Goal: Entertainment & Leisure: Consume media (video, audio)

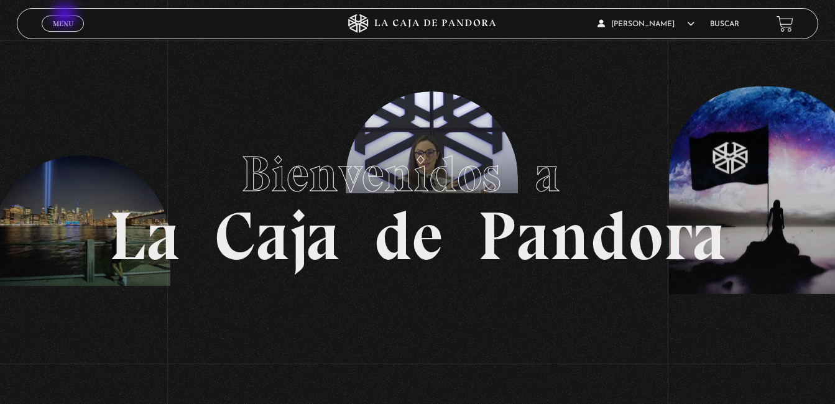
click at [66, 16] on link "Menu Cerrar" at bounding box center [63, 24] width 42 height 16
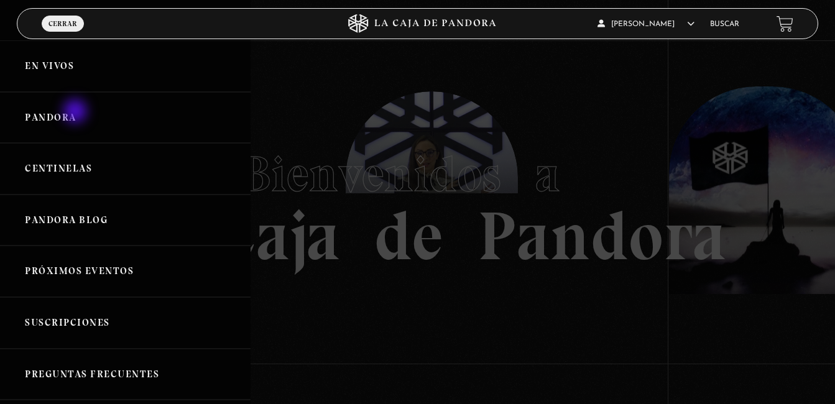
click at [76, 113] on link "Pandora" at bounding box center [125, 118] width 251 height 52
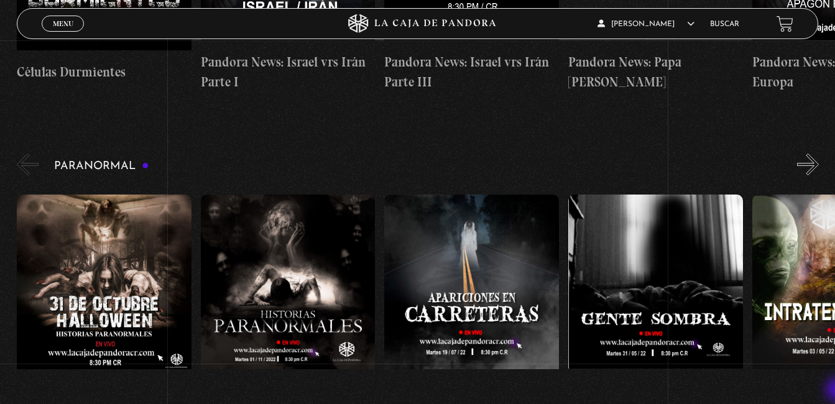
scroll to position [497, 0]
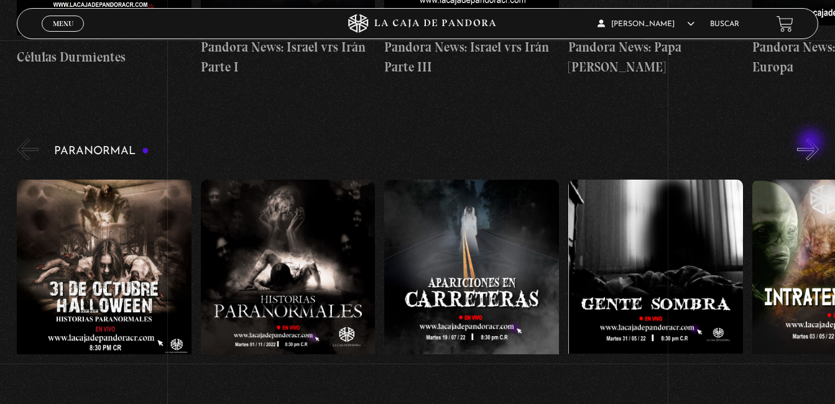
click at [812, 143] on div "Paranormal 31 Octubre Halloween Historias Paranormales Apariciones en Carretera…" at bounding box center [426, 287] width 818 height 303
click at [819, 139] on button "»" at bounding box center [808, 150] width 22 height 22
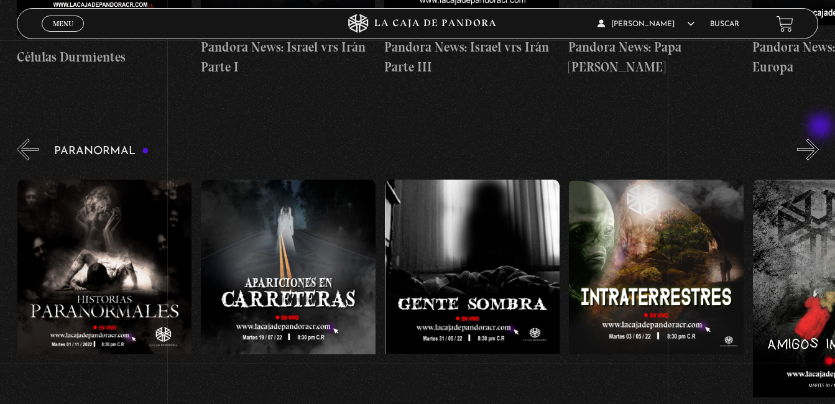
click at [819, 139] on button "»" at bounding box center [808, 150] width 22 height 22
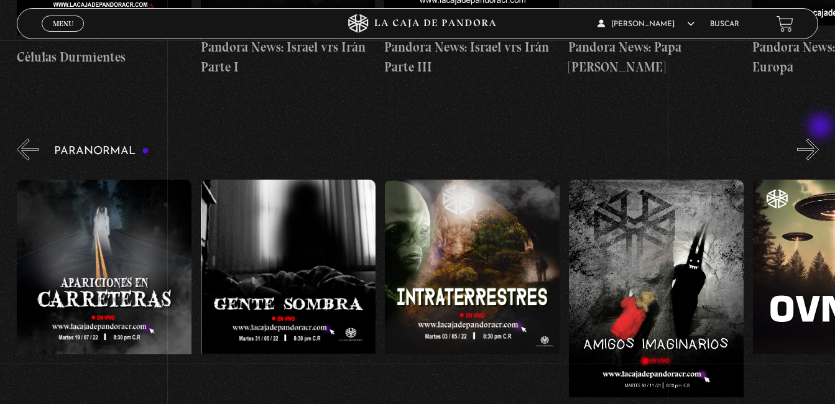
click at [819, 139] on button "»" at bounding box center [808, 150] width 22 height 22
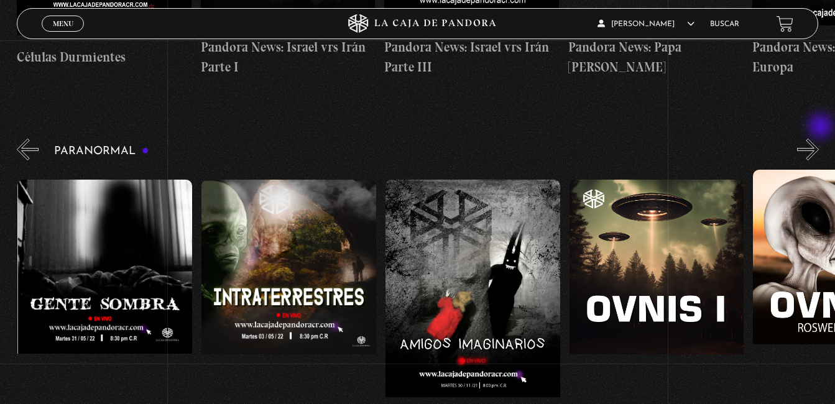
scroll to position [0, 551]
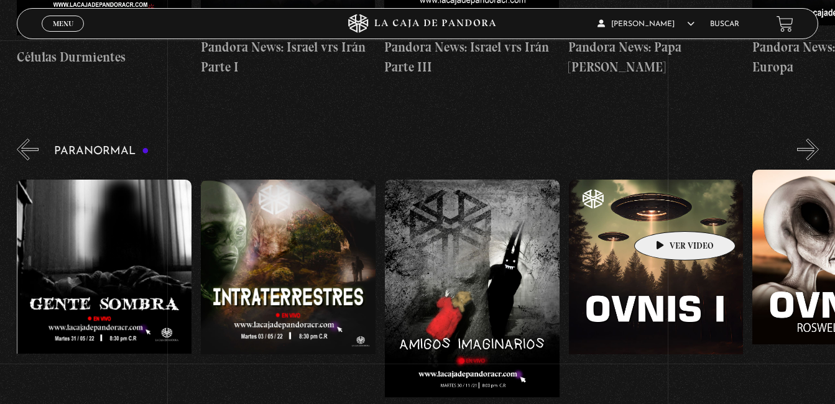
click at [665, 213] on figure at bounding box center [656, 292] width 175 height 224
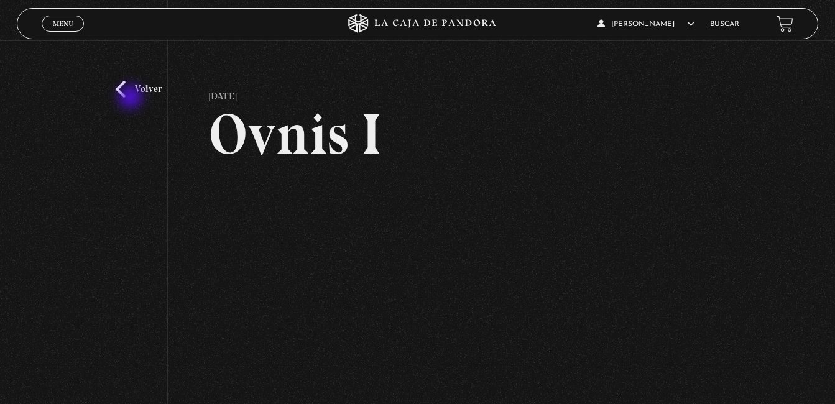
click at [132, 98] on div "Volver [DATE] Ovnis I WhatsApp Twitter Messenger Email" at bounding box center [417, 256] width 835 height 433
click at [131, 85] on link "Volver" at bounding box center [139, 89] width 46 height 17
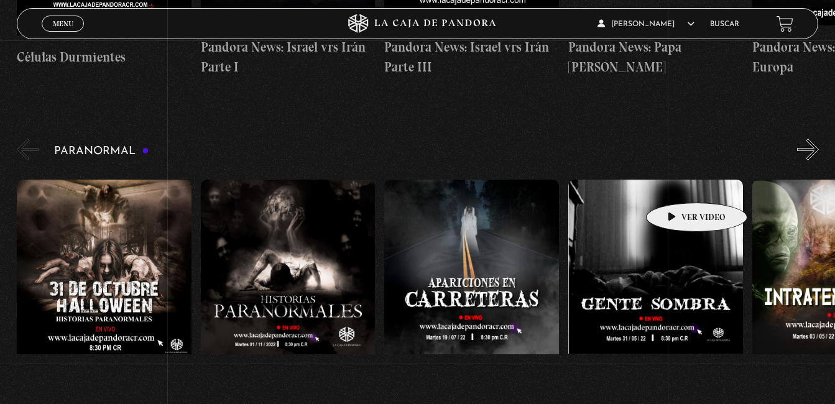
scroll to position [497, 0]
click at [811, 139] on button "»" at bounding box center [808, 150] width 22 height 22
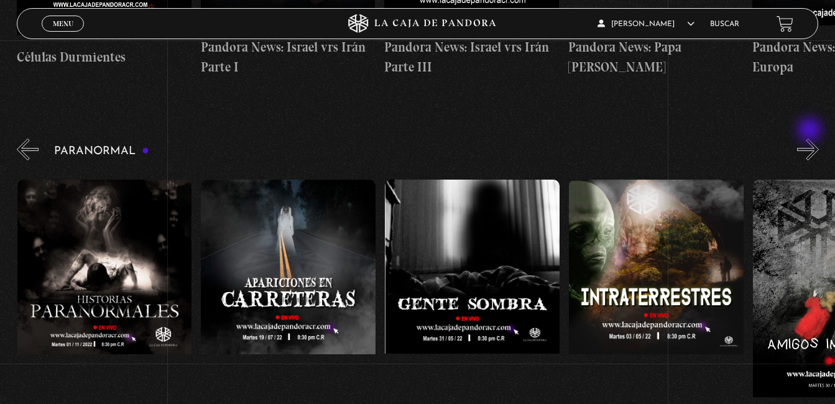
scroll to position [0, 184]
click at [811, 139] on button "»" at bounding box center [808, 150] width 22 height 22
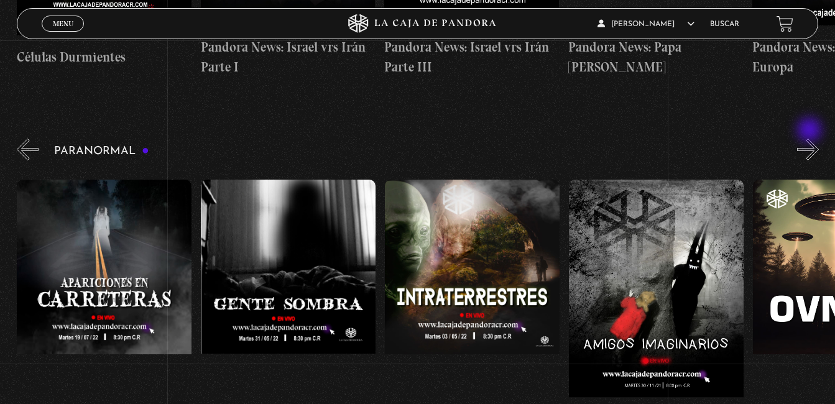
click at [811, 139] on button "»" at bounding box center [808, 150] width 22 height 22
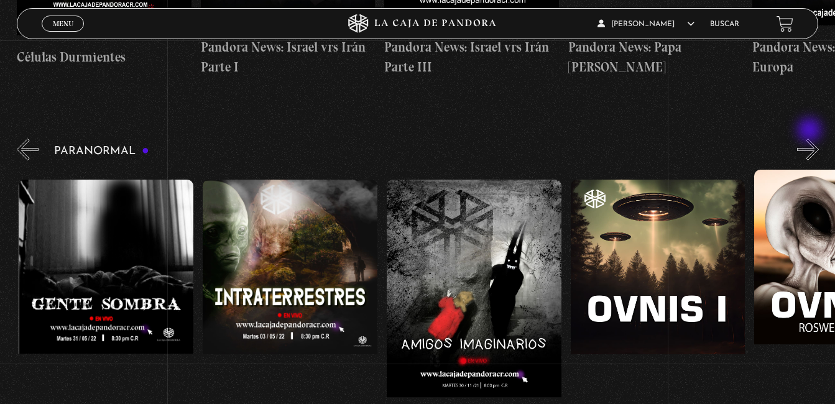
scroll to position [0, 551]
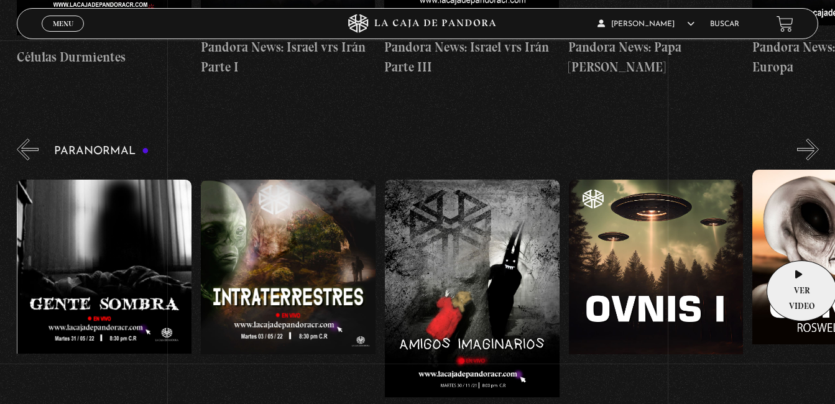
click at [798, 242] on figure at bounding box center [839, 282] width 175 height 224
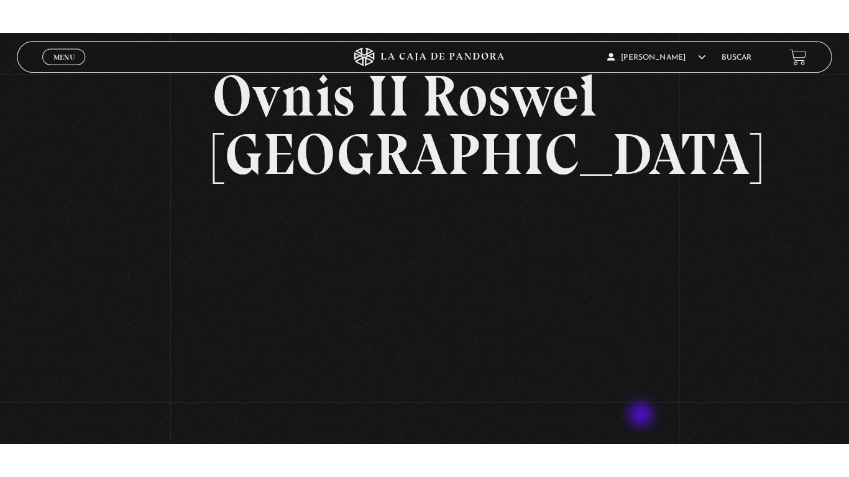
scroll to position [75, 0]
